Goal: Task Accomplishment & Management: Manage account settings

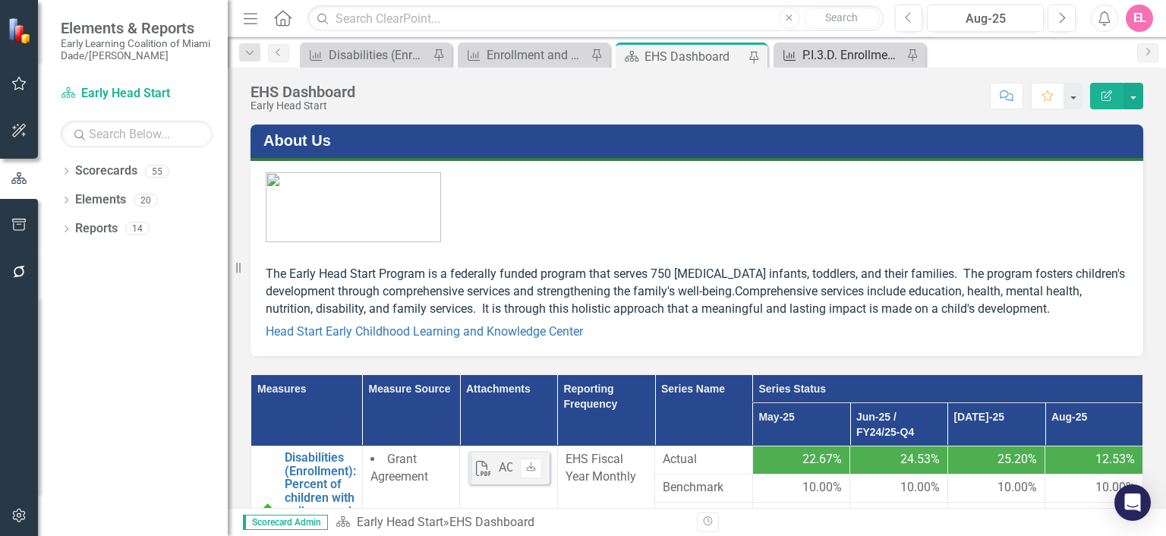
click at [841, 52] on div "P.I.3.D. Enrollment and Attendance (Monthly Enrollment): Percent of Monthly Enr…" at bounding box center [852, 55] width 100 height 19
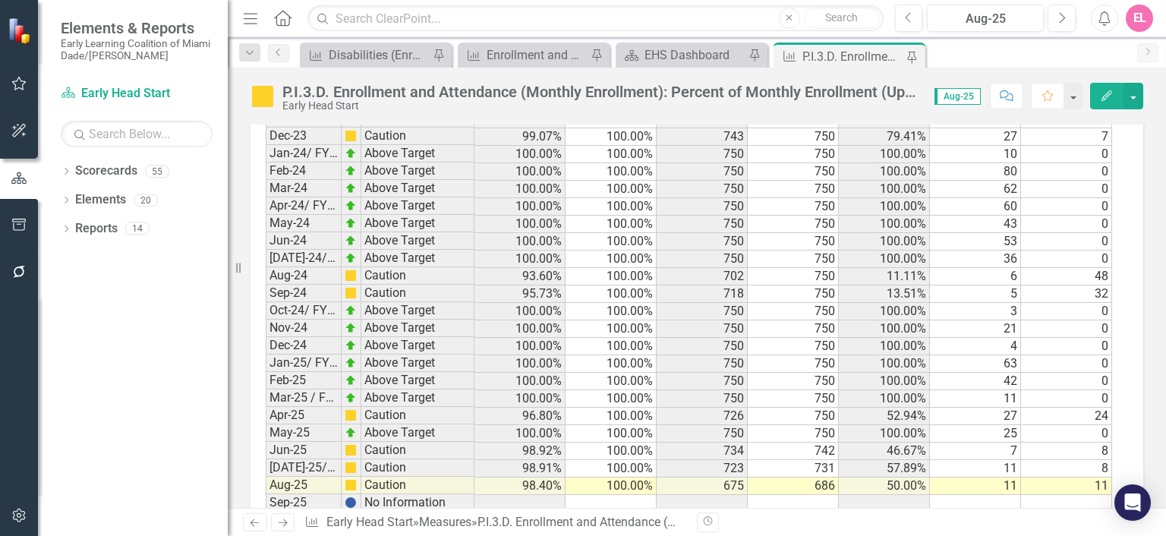
scroll to position [2600, 0]
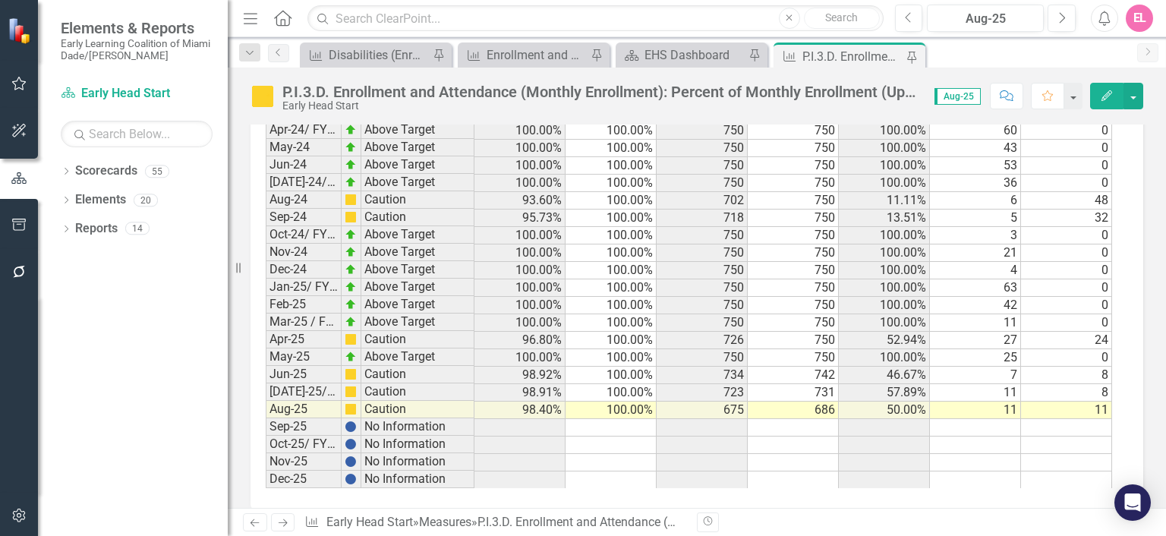
click at [817, 401] on td "686" at bounding box center [793, 409] width 91 height 17
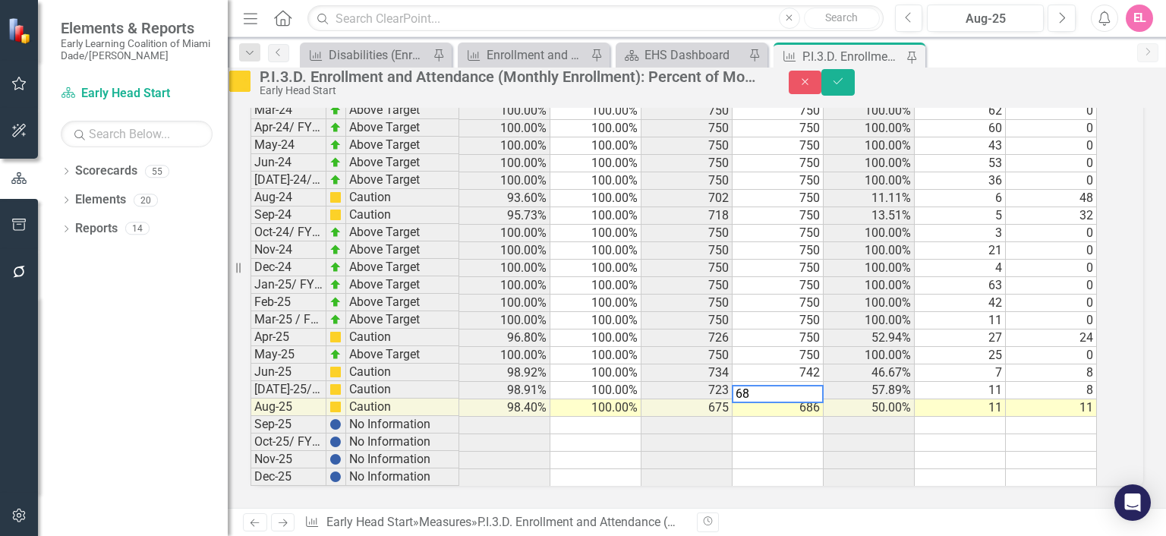
type textarea "6"
type textarea "750"
click at [855, 94] on button "Save" at bounding box center [837, 82] width 33 height 27
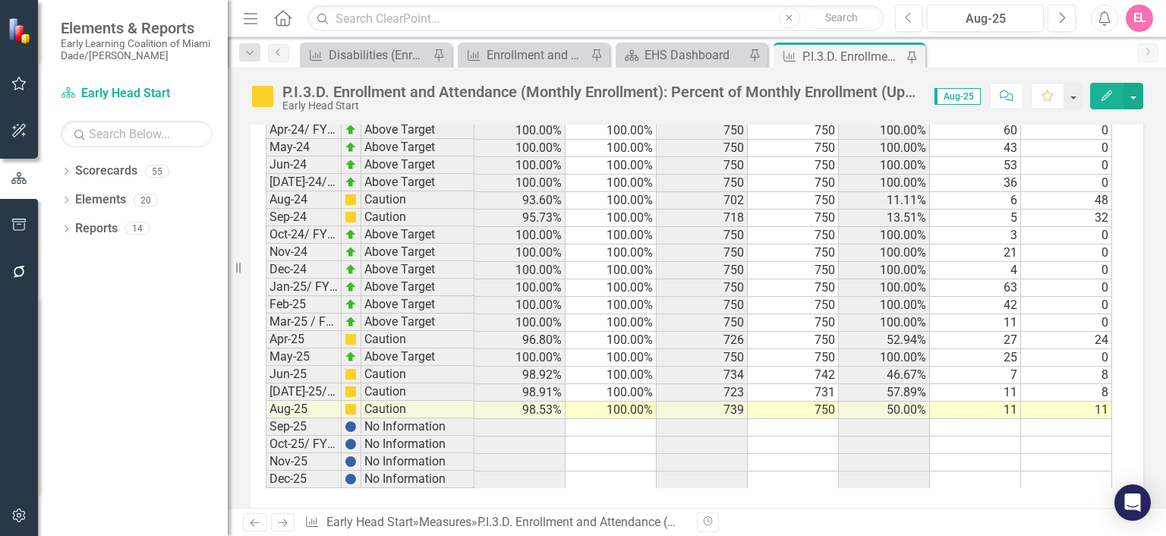
click at [1086, 401] on td "11" at bounding box center [1066, 409] width 91 height 17
click at [1108, 84] on button "Edit" at bounding box center [1106, 96] width 33 height 27
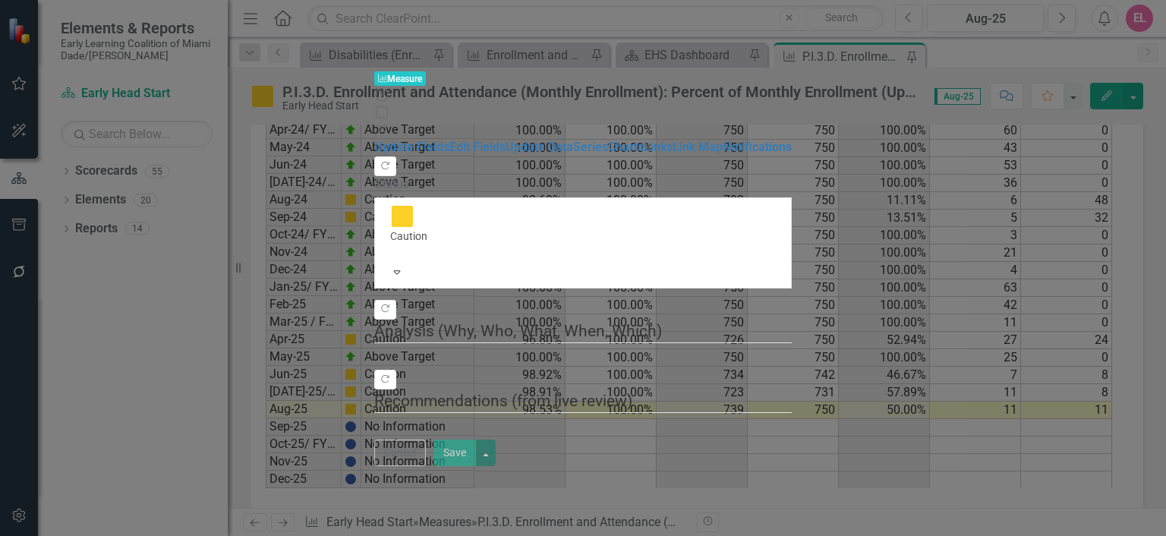
click at [389, 123] on icon "Close" at bounding box center [381, 129] width 15 height 12
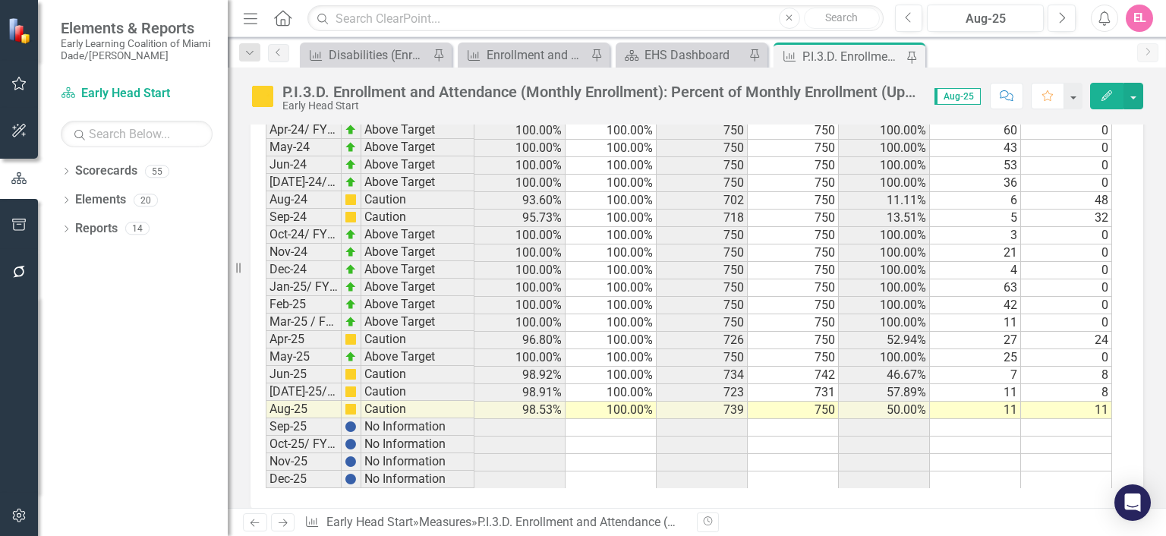
click at [1074, 401] on td "11" at bounding box center [1066, 409] width 91 height 17
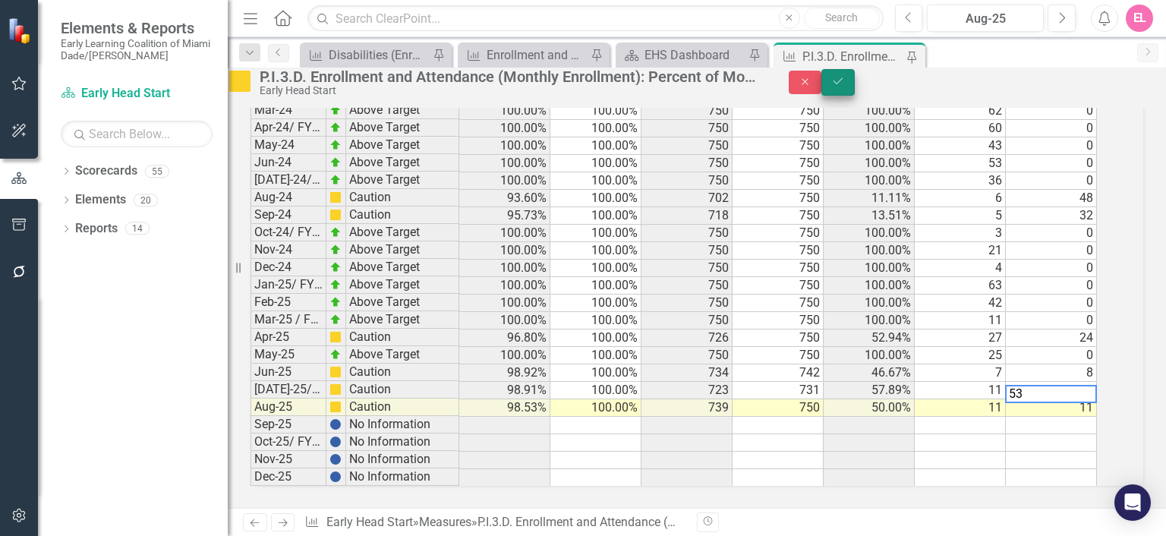
type textarea "53"
click at [855, 96] on button "Save" at bounding box center [837, 82] width 33 height 27
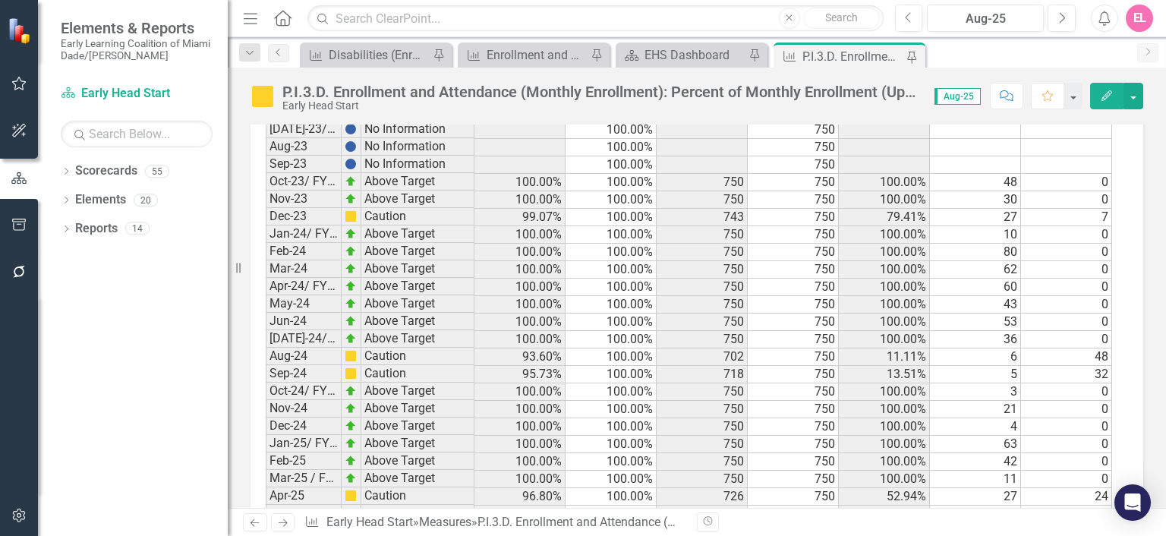
scroll to position [2505, 0]
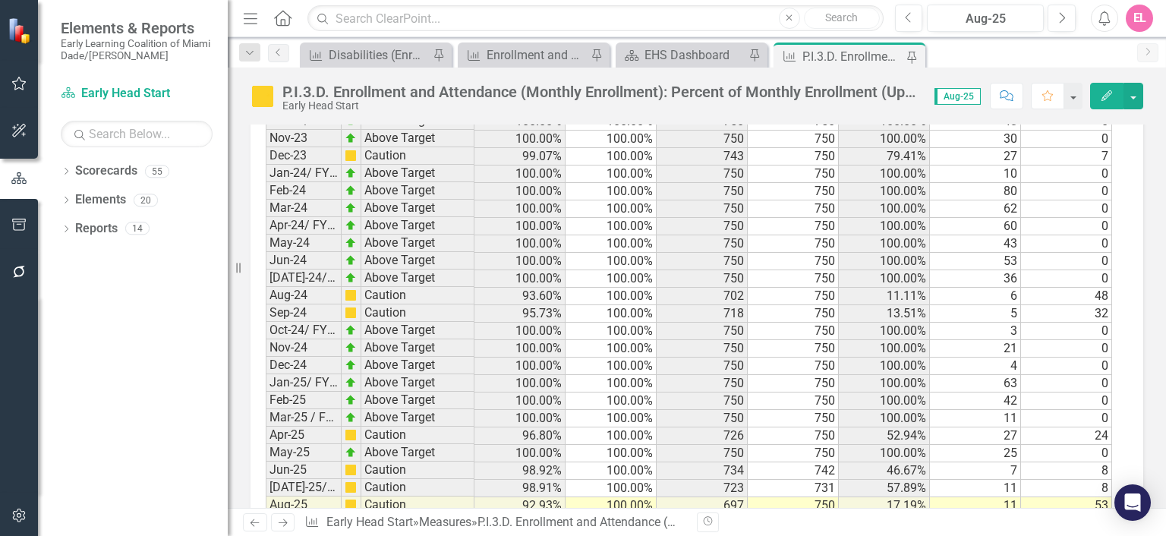
click at [1096, 497] on td "53" at bounding box center [1066, 505] width 91 height 17
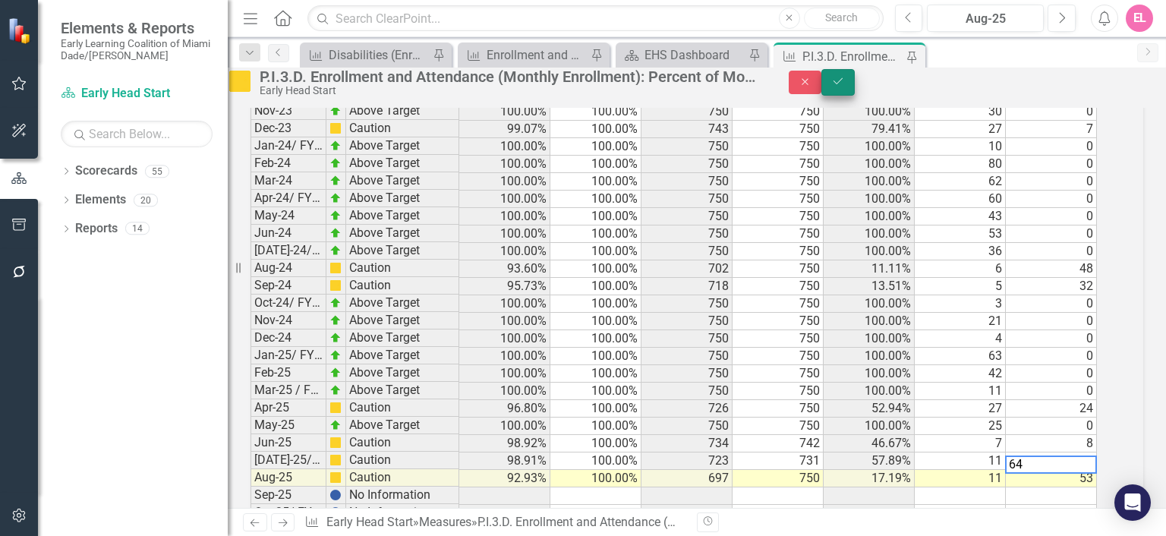
type textarea "64"
click at [855, 94] on button "Save" at bounding box center [837, 82] width 33 height 27
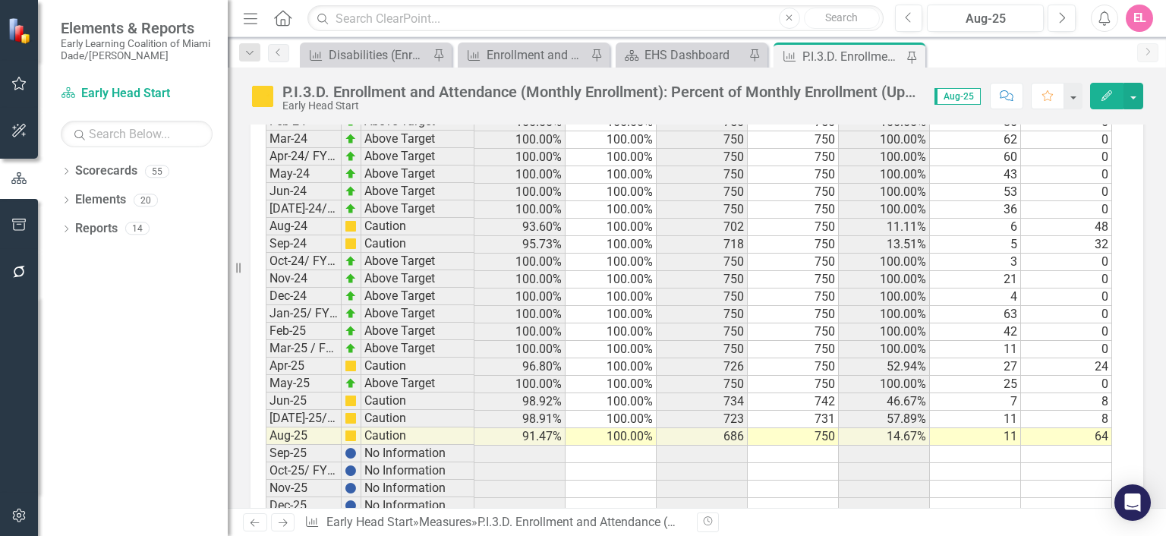
scroll to position [2600, 0]
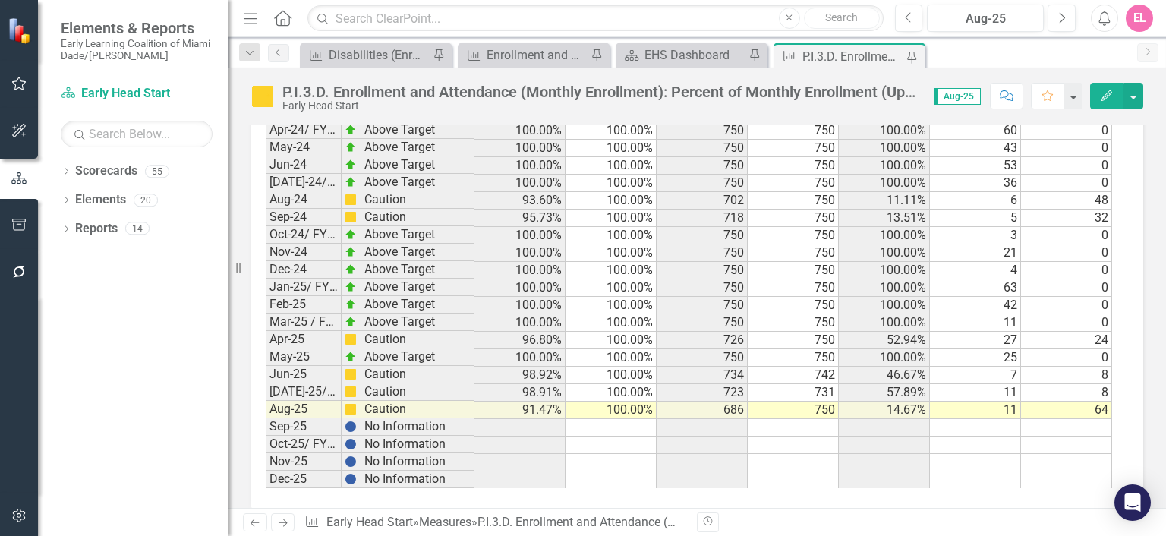
click at [823, 367] on td "742" at bounding box center [793, 375] width 91 height 17
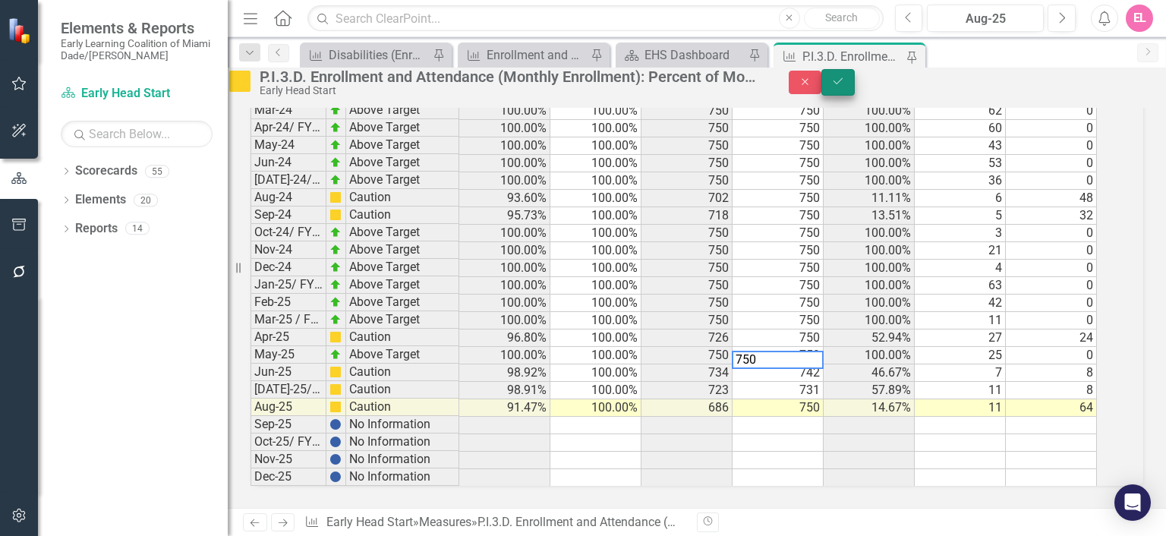
type textarea "750"
click at [855, 84] on button "Save" at bounding box center [837, 82] width 33 height 27
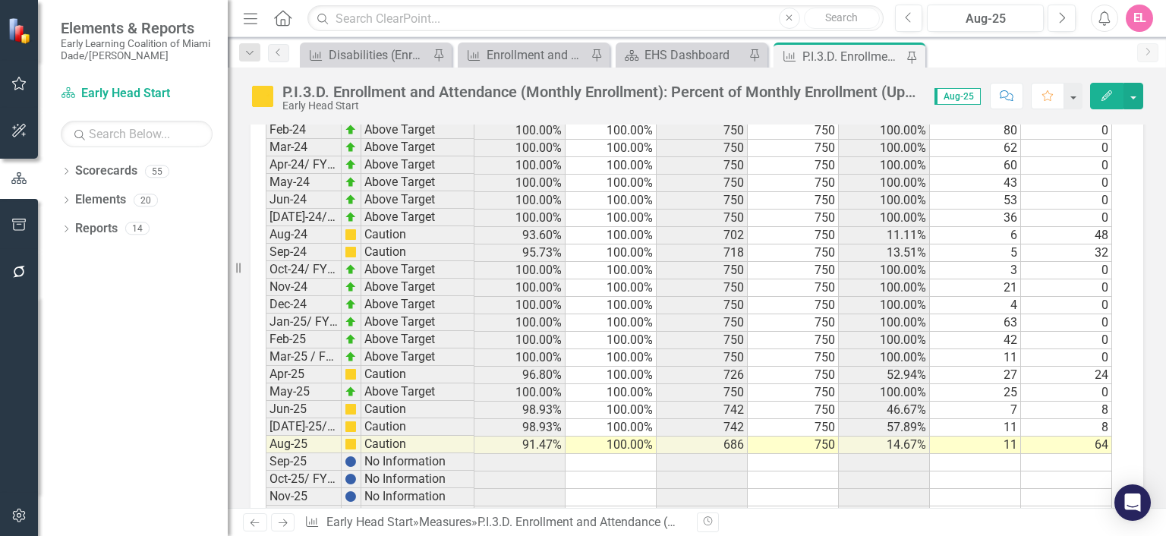
scroll to position [2600, 0]
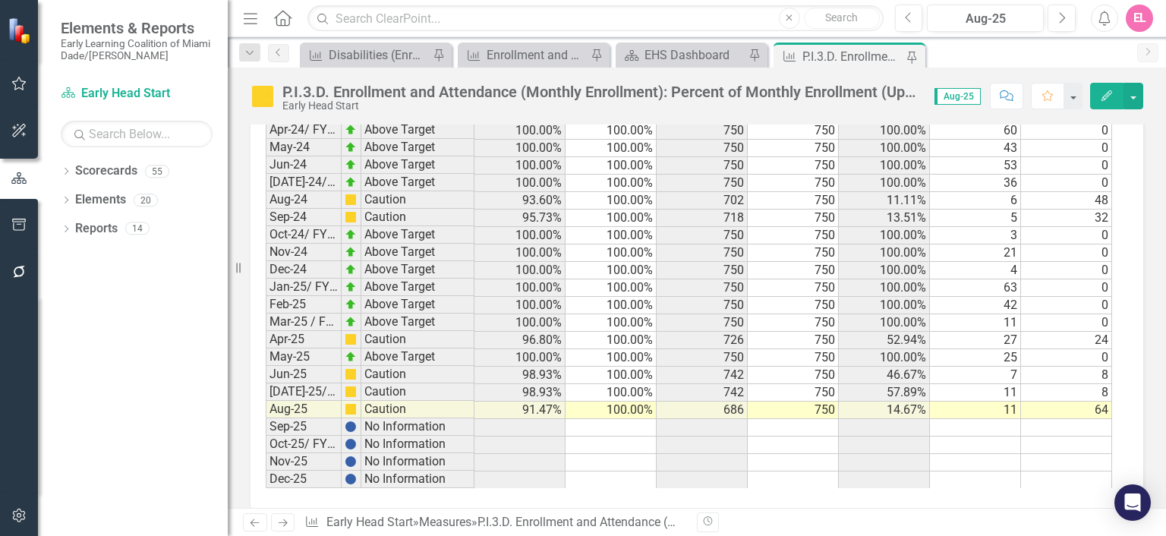
click at [723, 384] on td "742" at bounding box center [702, 392] width 91 height 17
click at [829, 367] on td "750" at bounding box center [793, 375] width 91 height 17
click at [988, 367] on td "7" at bounding box center [975, 375] width 91 height 17
click at [821, 367] on td "750" at bounding box center [793, 375] width 91 height 17
click at [723, 367] on td "742" at bounding box center [702, 375] width 91 height 17
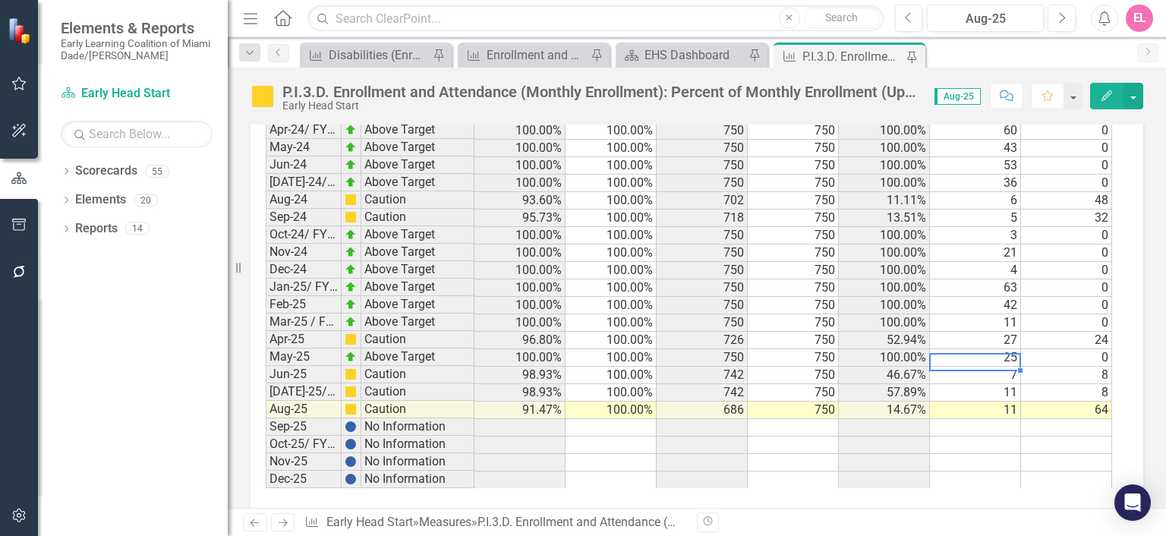
click at [975, 367] on td "7" at bounding box center [975, 375] width 91 height 17
